Goal: Transaction & Acquisition: Purchase product/service

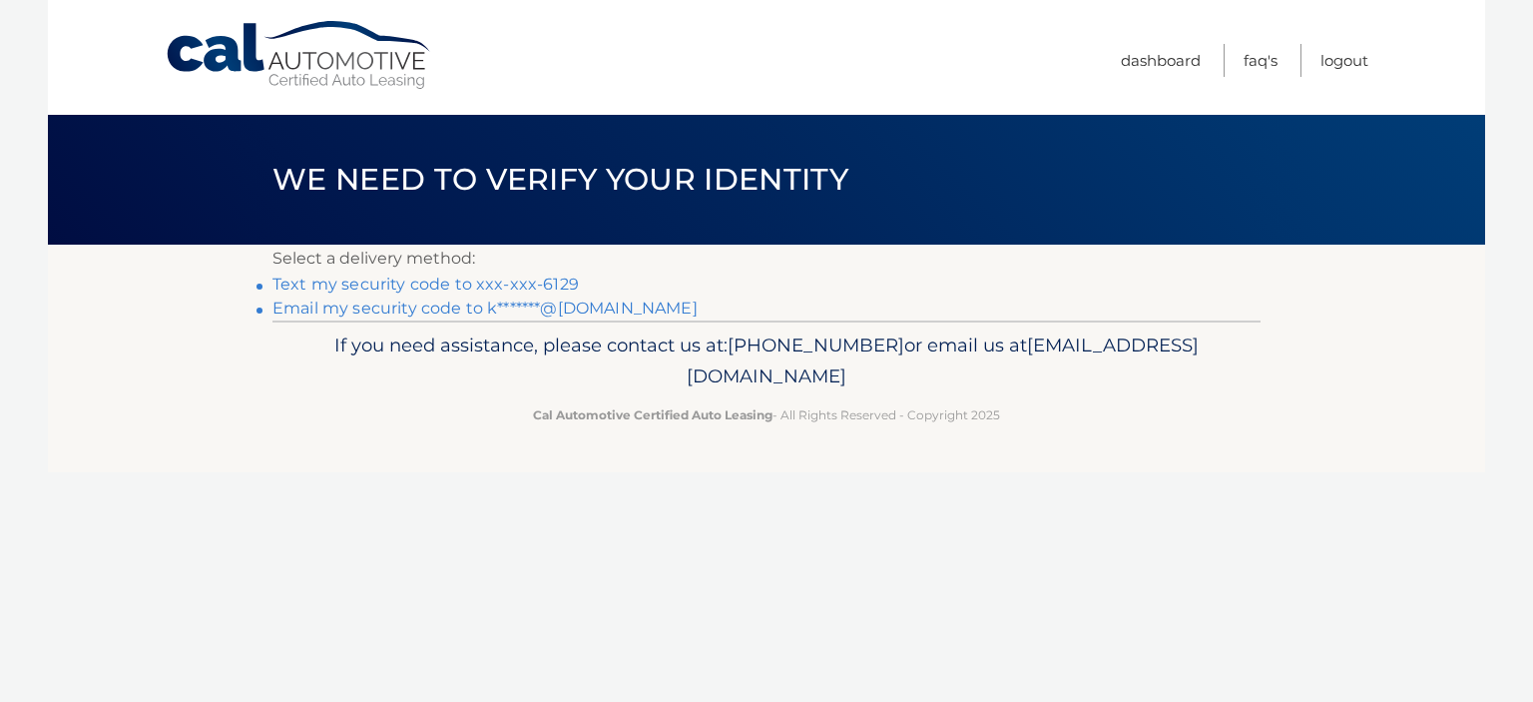
click at [492, 279] on link "Text my security code to xxx-xxx-6129" at bounding box center [426, 284] width 306 height 19
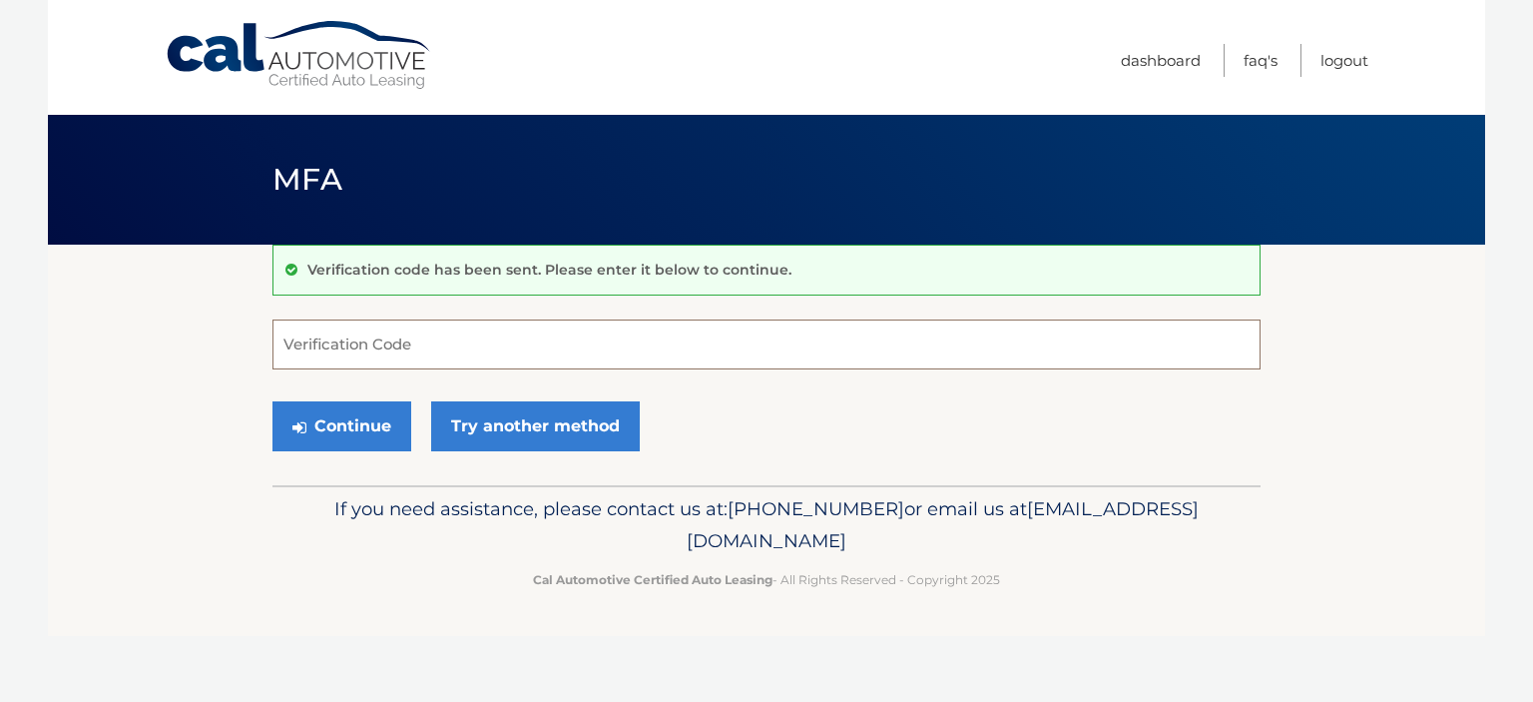
click at [467, 354] on input "Verification Code" at bounding box center [767, 344] width 988 height 50
type input "382738"
click at [273, 401] on button "Continue" at bounding box center [342, 426] width 139 height 50
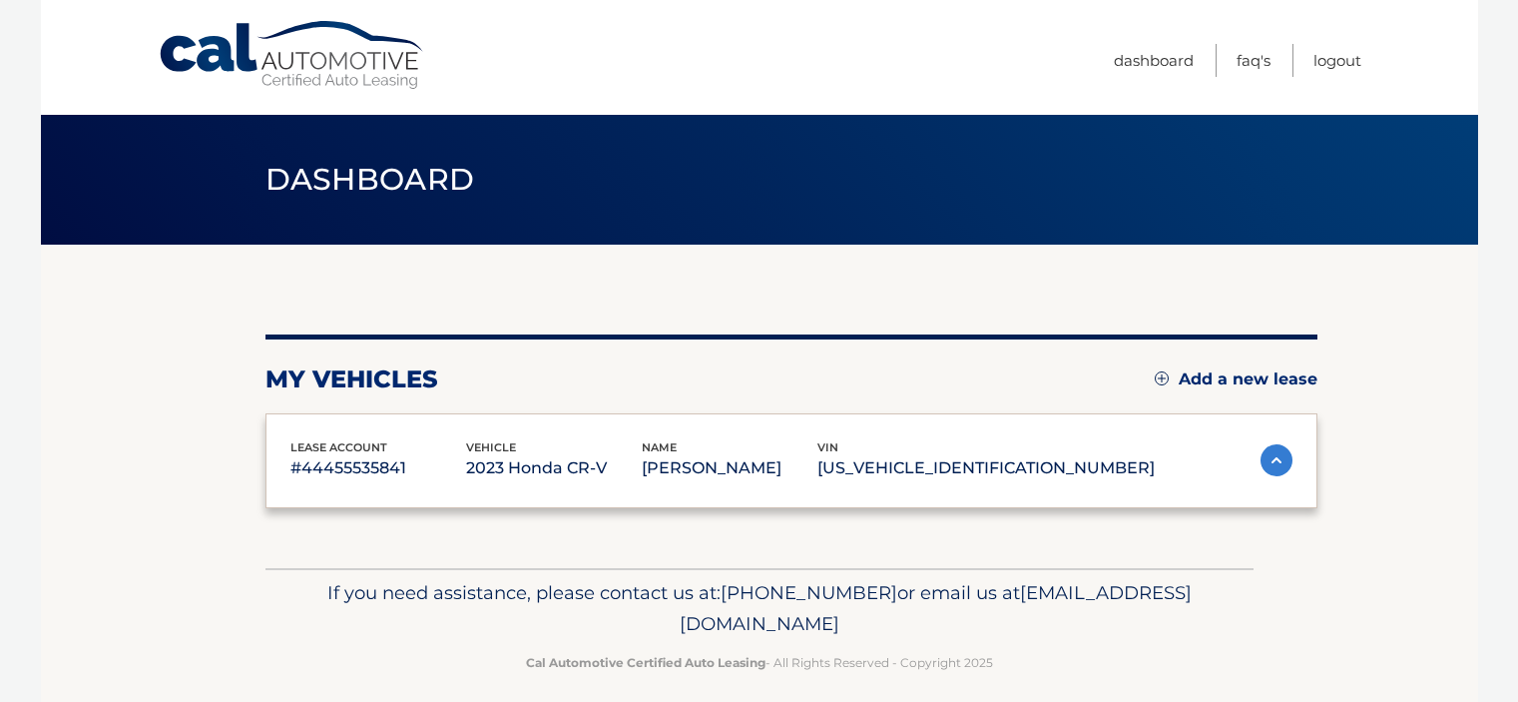
click at [379, 425] on div "lease account #44455535841 vehicle 2023 Honda CR-V name [PERSON_NAME] vin [US_V…" at bounding box center [792, 461] width 1052 height 96
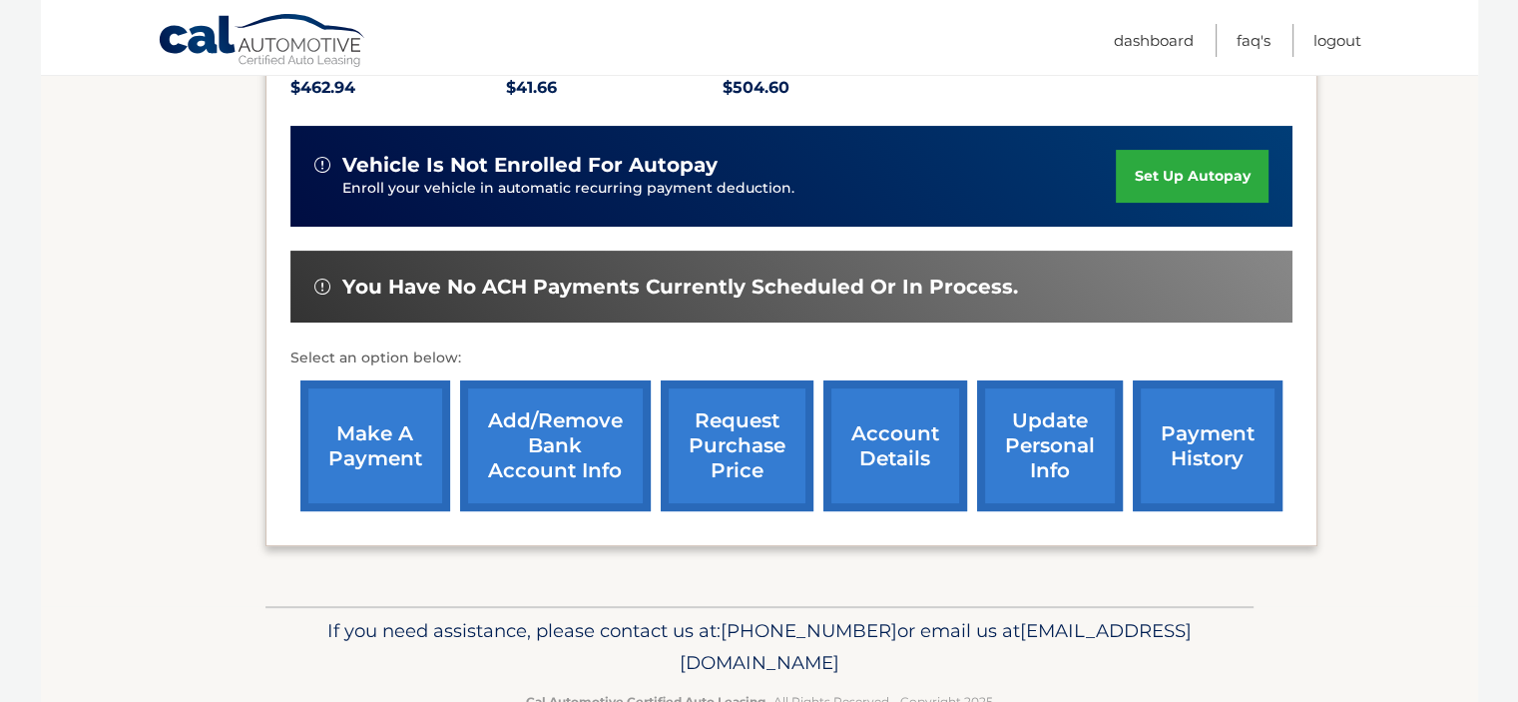
scroll to position [499, 0]
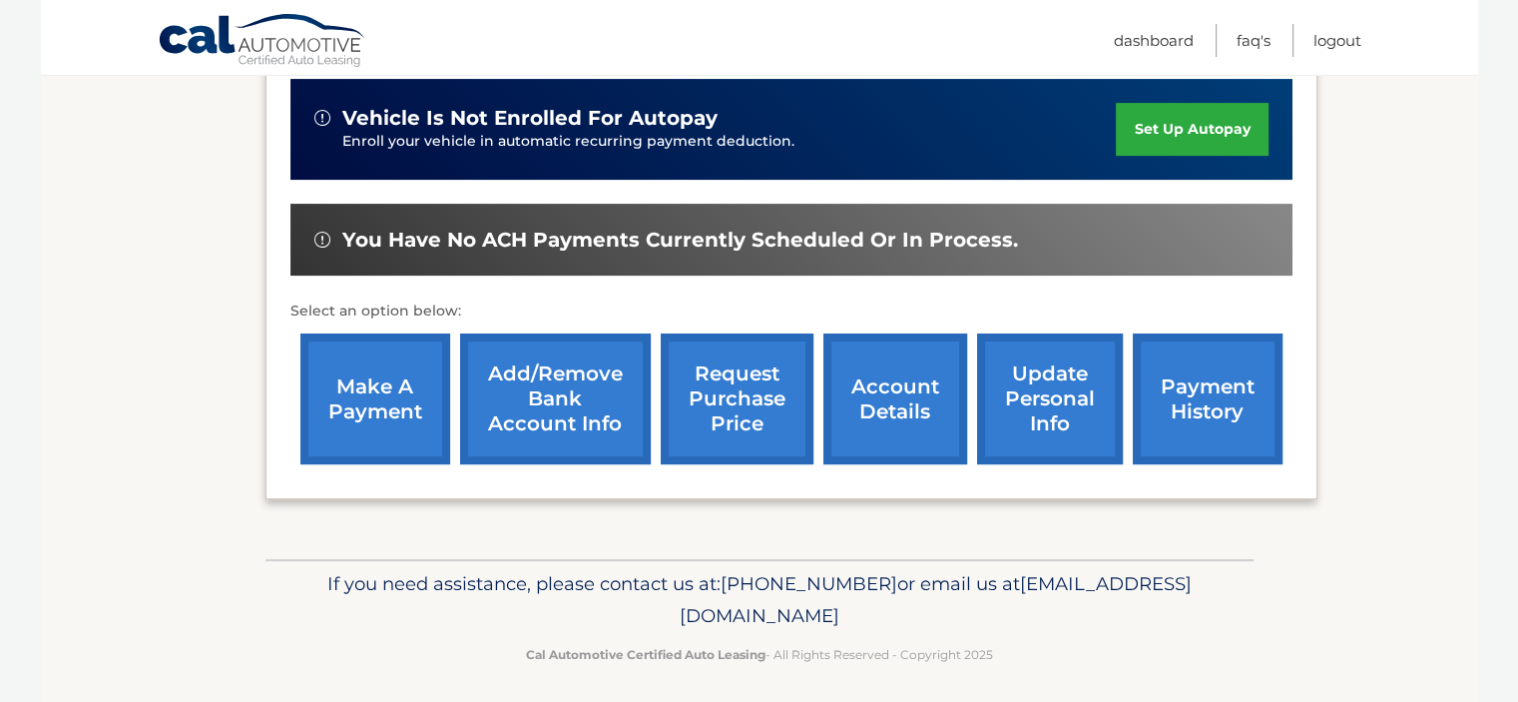
click at [376, 420] on link "make a payment" at bounding box center [375, 398] width 150 height 131
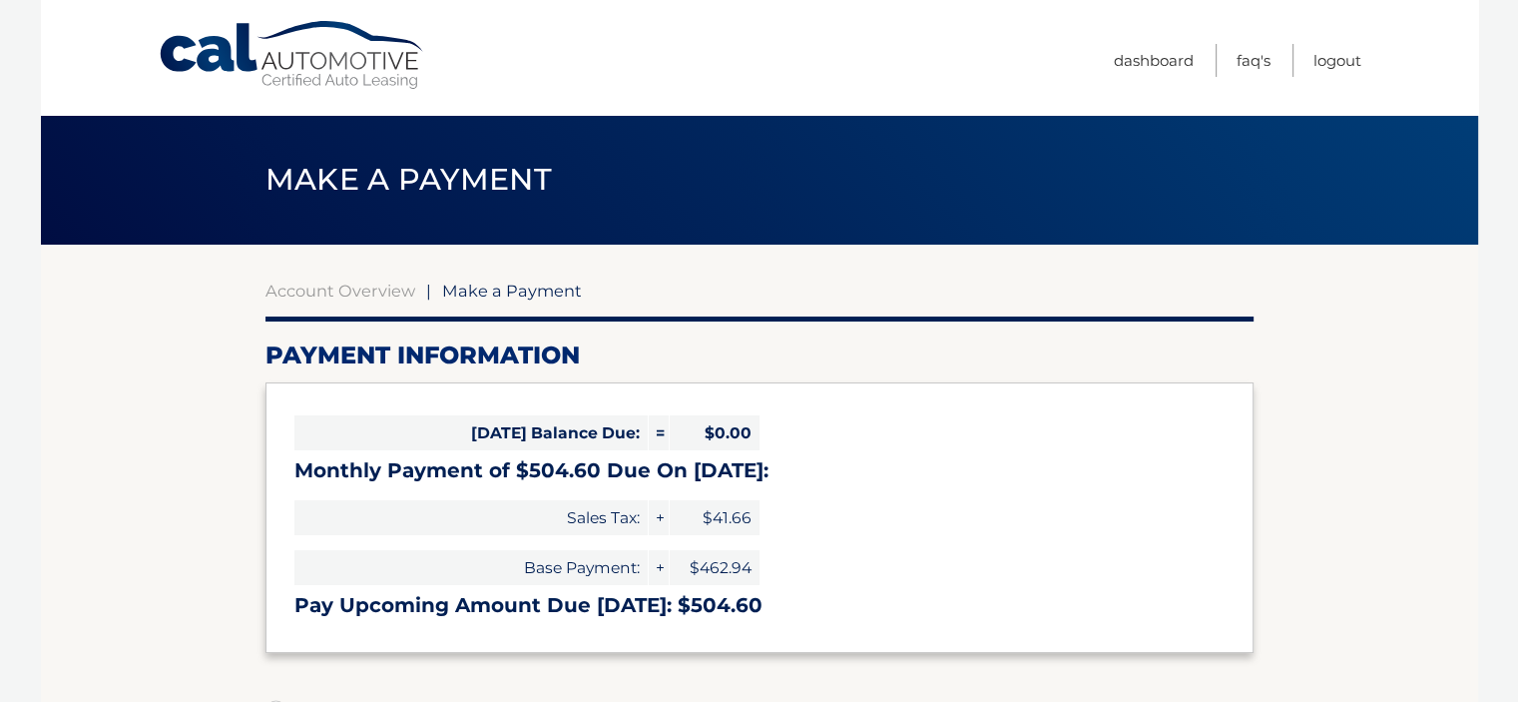
click at [625, 295] on div "Account Overview | Make a Payment" at bounding box center [760, 291] width 988 height 20
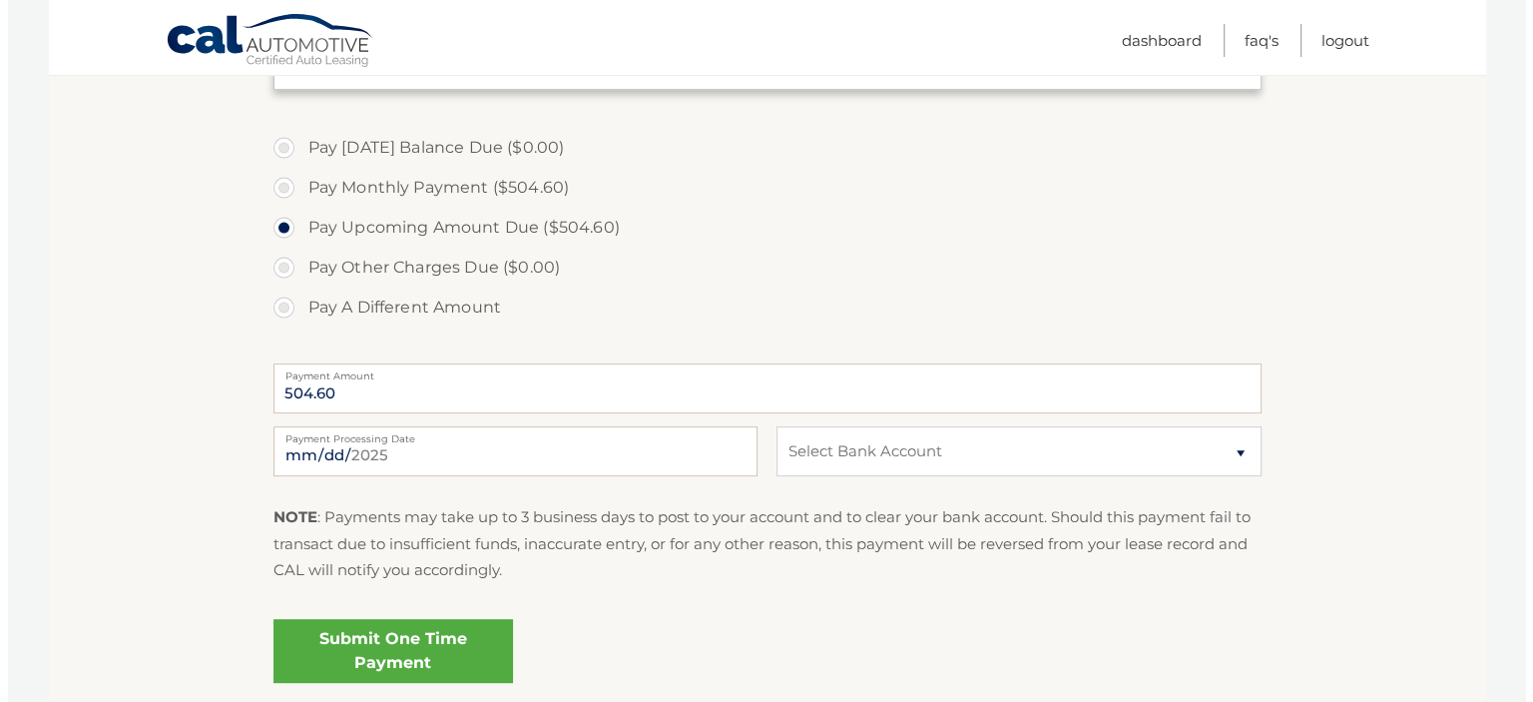
scroll to position [599, 0]
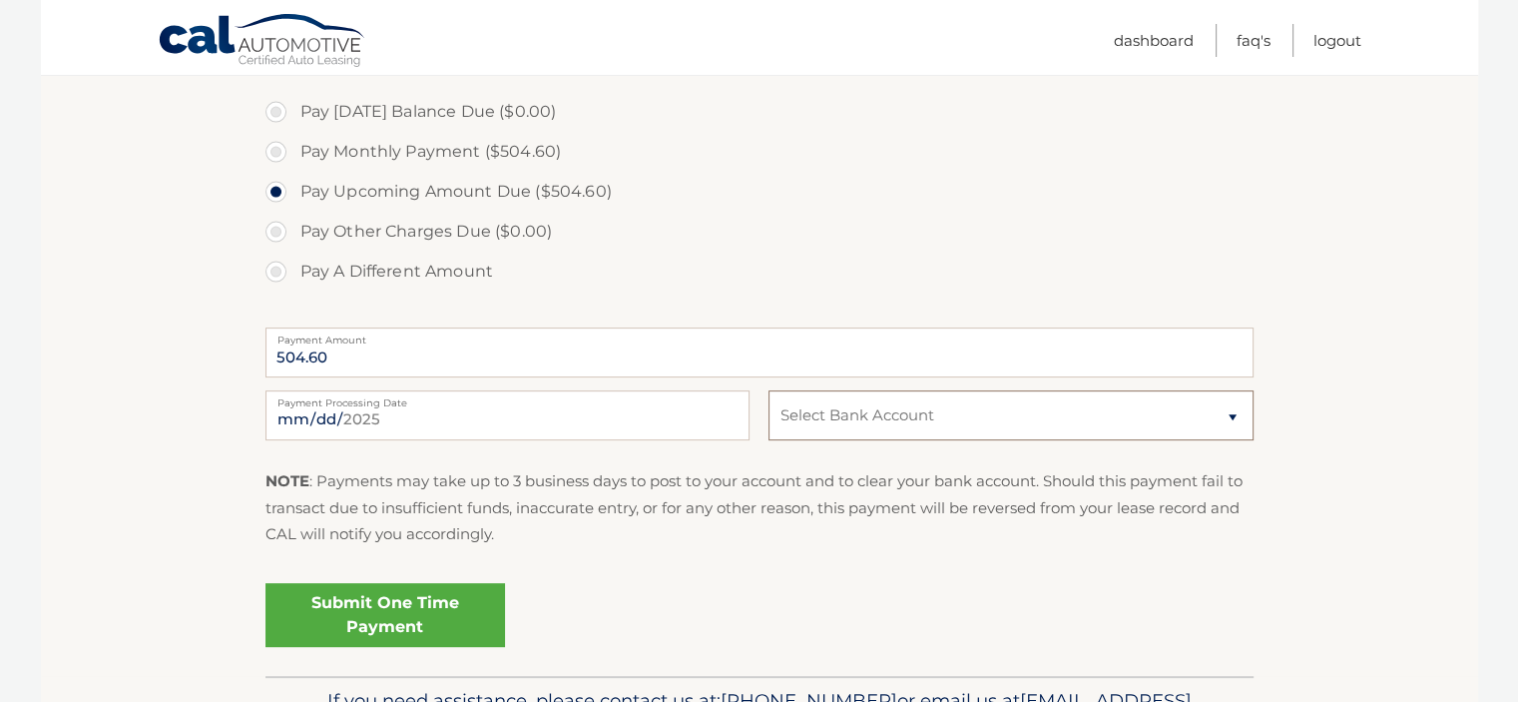
click at [844, 412] on select "Select Bank Account Checking NE PA COMMUNITY FCU *****4079 Checking PNCBANK, N.…" at bounding box center [1011, 415] width 484 height 50
select select "N2UwNDdlZTMtNDdjYy00YmJiLWExOGYtYWQ3Y2YzMmI0ZGFj"
click at [769, 390] on select "Select Bank Account Checking NE PA COMMUNITY FCU *****4079 Checking PNCBANK, N.…" at bounding box center [1011, 415] width 484 height 50
click at [382, 613] on link "Submit One Time Payment" at bounding box center [386, 615] width 240 height 64
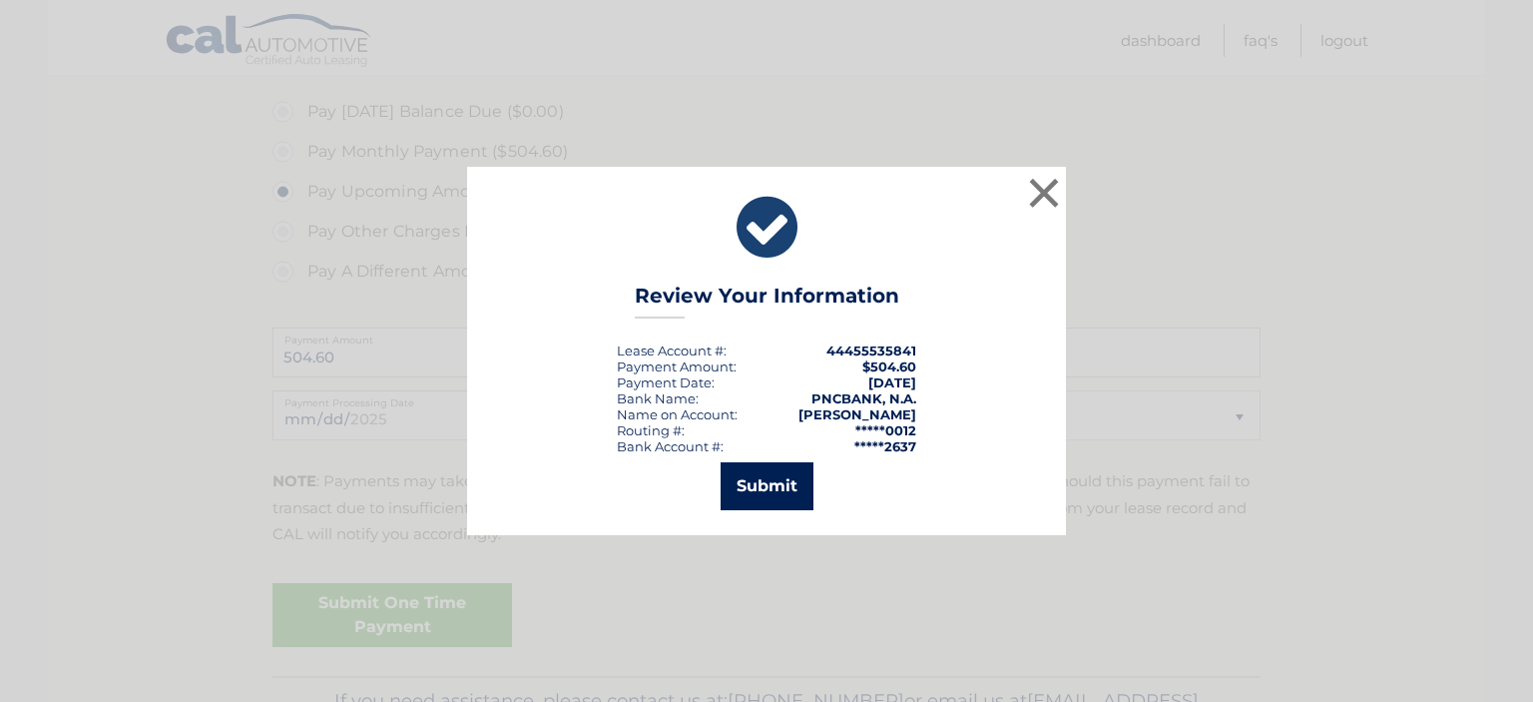
click at [789, 484] on button "Submit" at bounding box center [767, 486] width 93 height 48
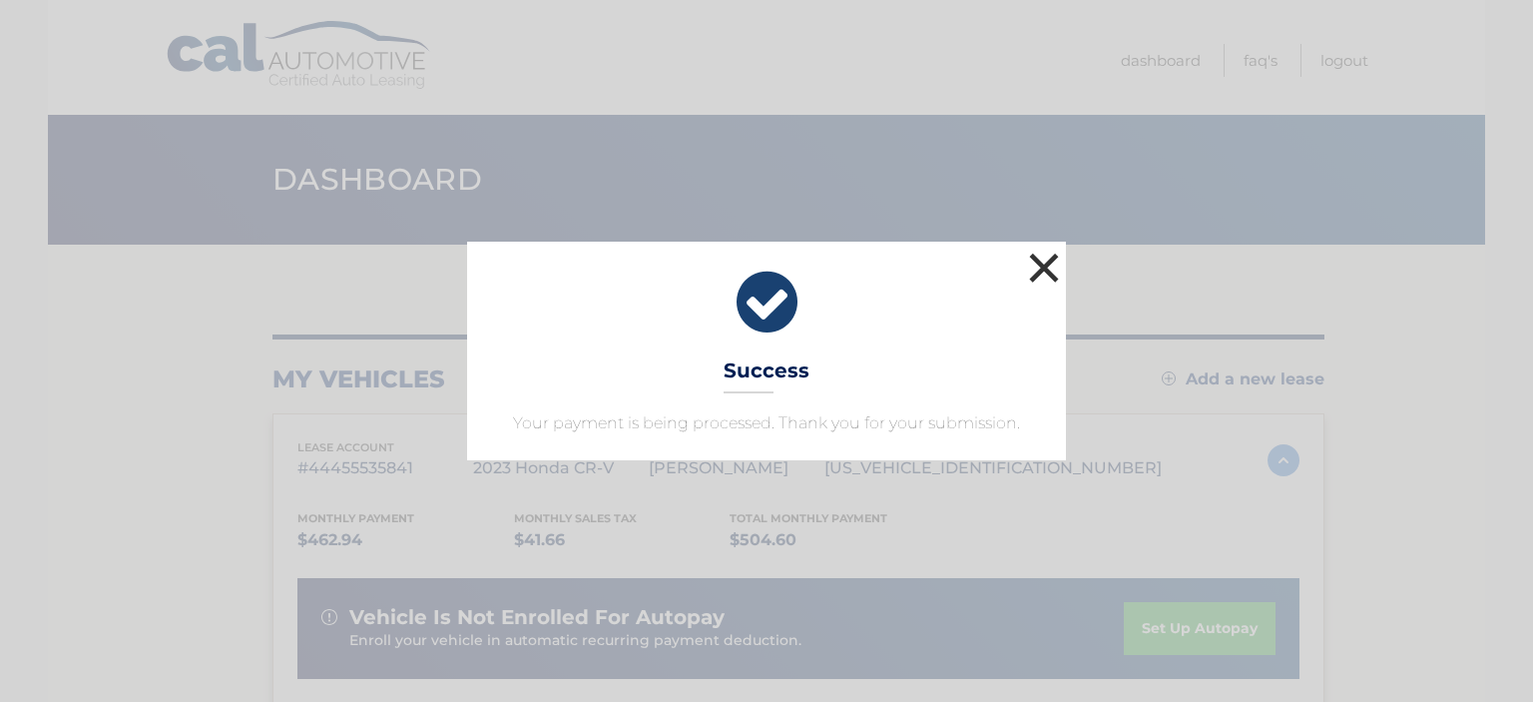
click at [1049, 259] on button "×" at bounding box center [1044, 268] width 40 height 40
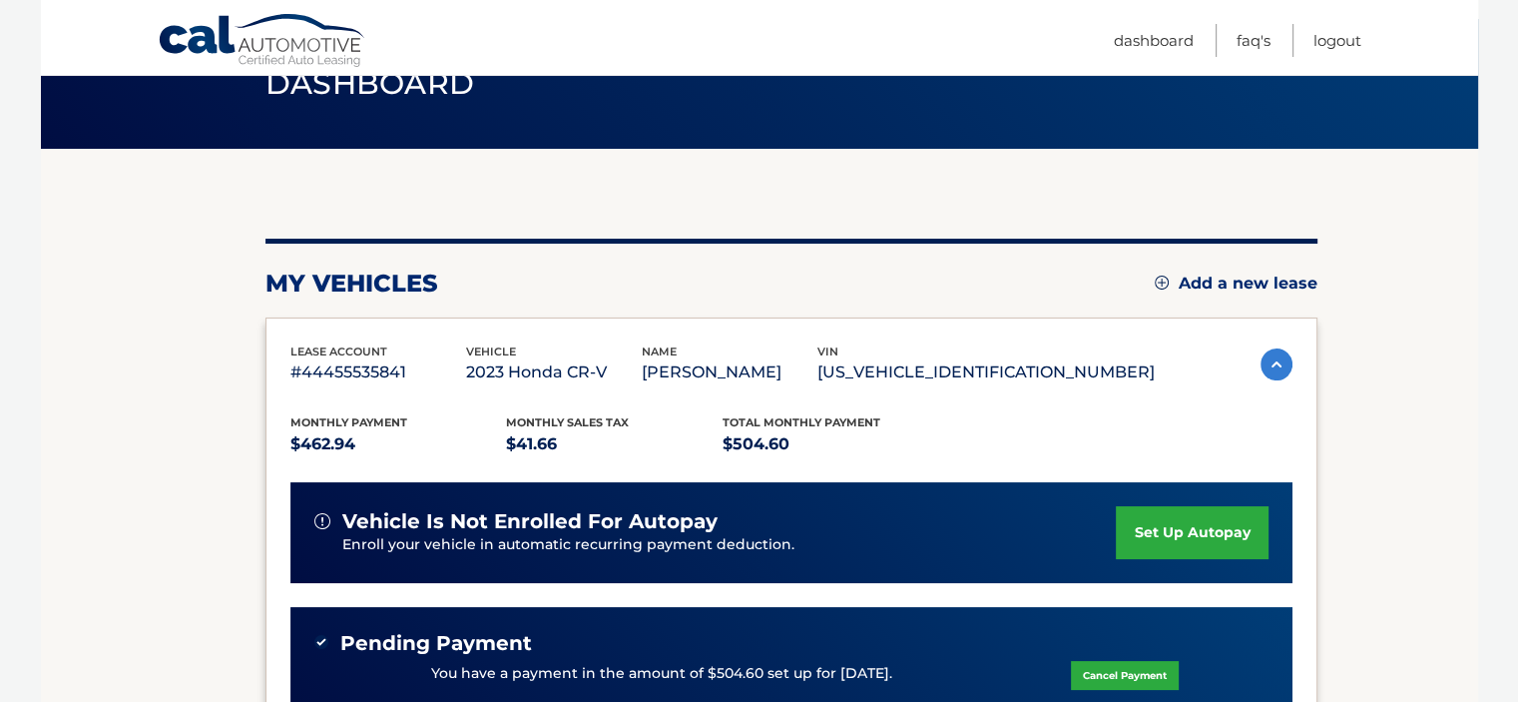
scroll to position [543, 0]
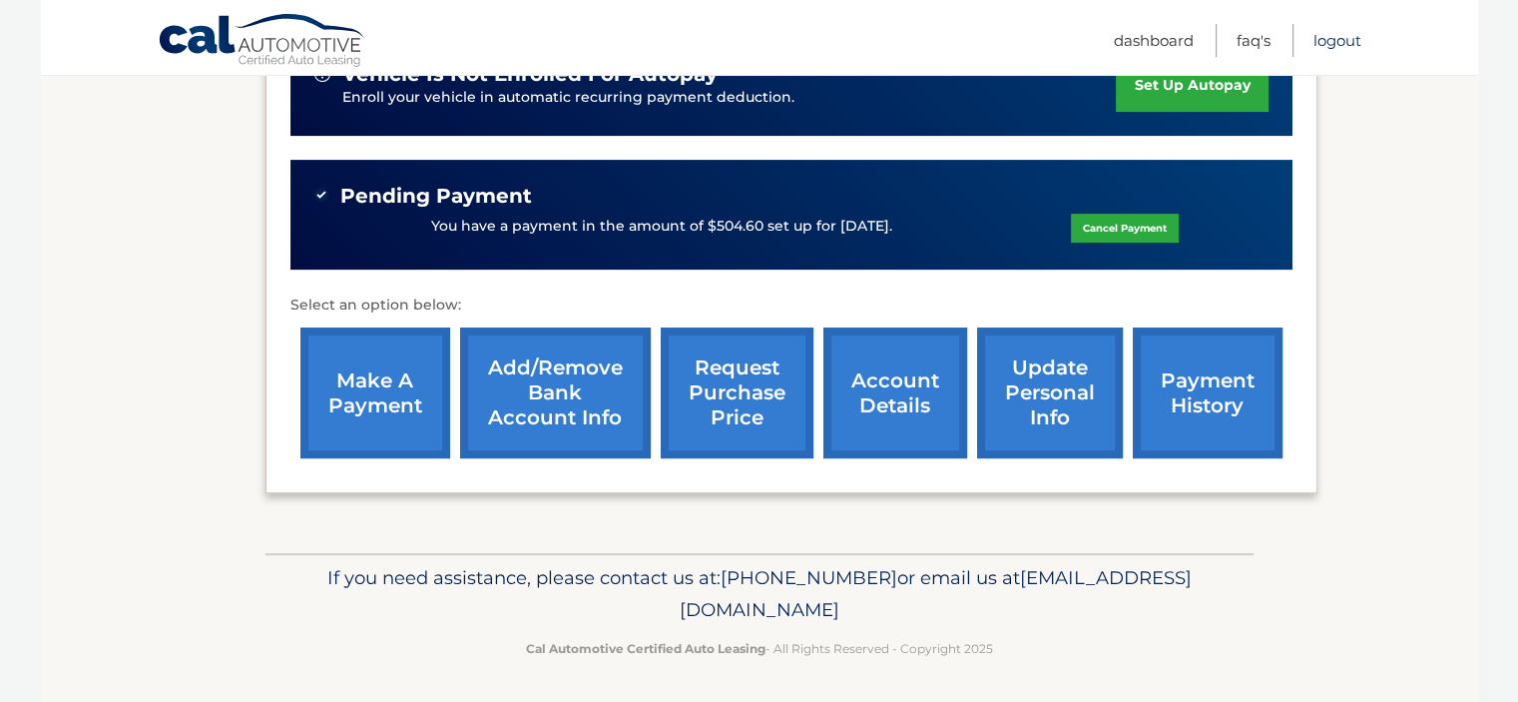
click at [1338, 37] on link "Logout" at bounding box center [1338, 40] width 48 height 33
